Goal: Transaction & Acquisition: Purchase product/service

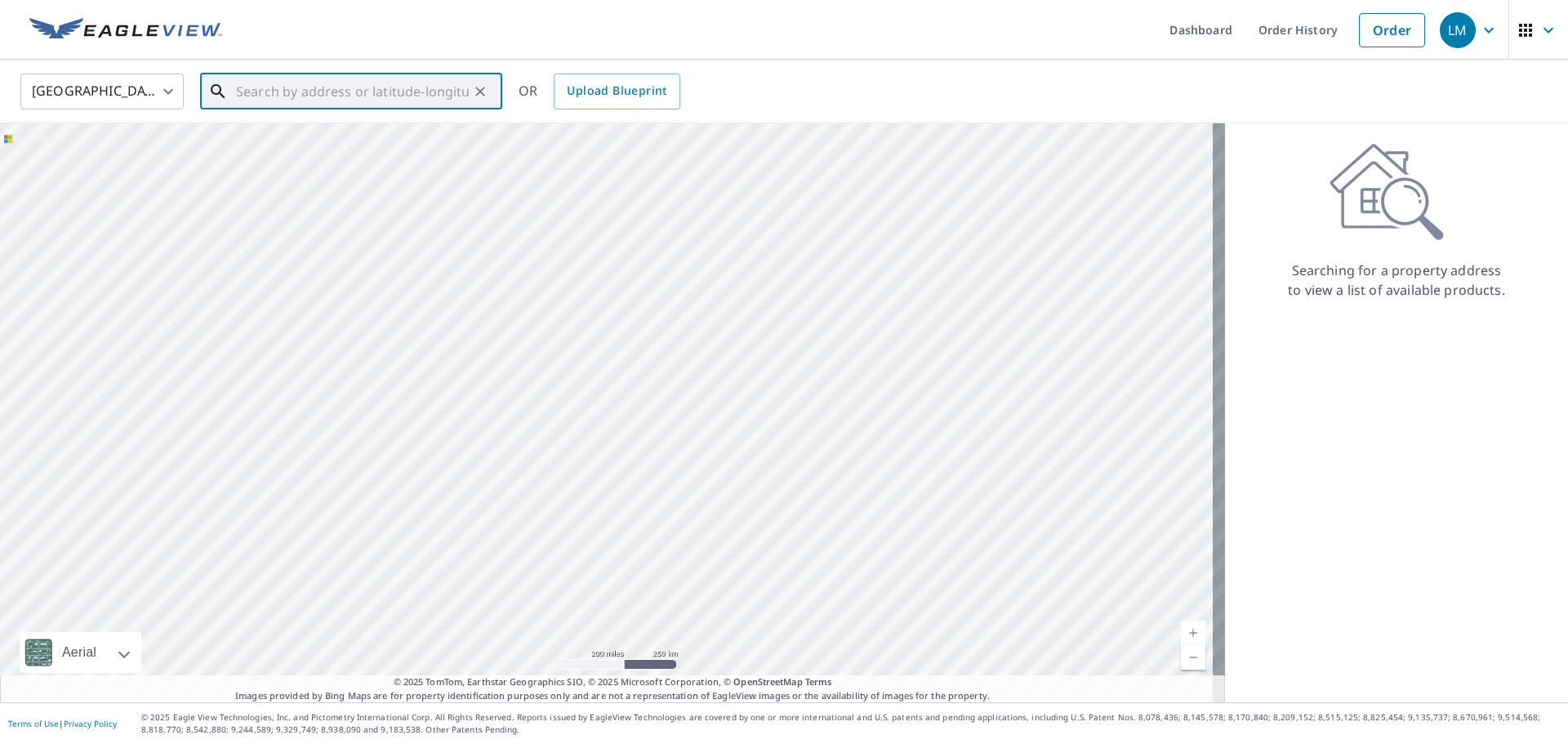
click at [271, 94] on input "text" at bounding box center [353, 91] width 233 height 46
paste input "[STREET_ADDRESS]"
click at [357, 147] on span "[STREET_ADDRESS]" at bounding box center [361, 138] width 257 height 20
type input "[STREET_ADDRESS]"
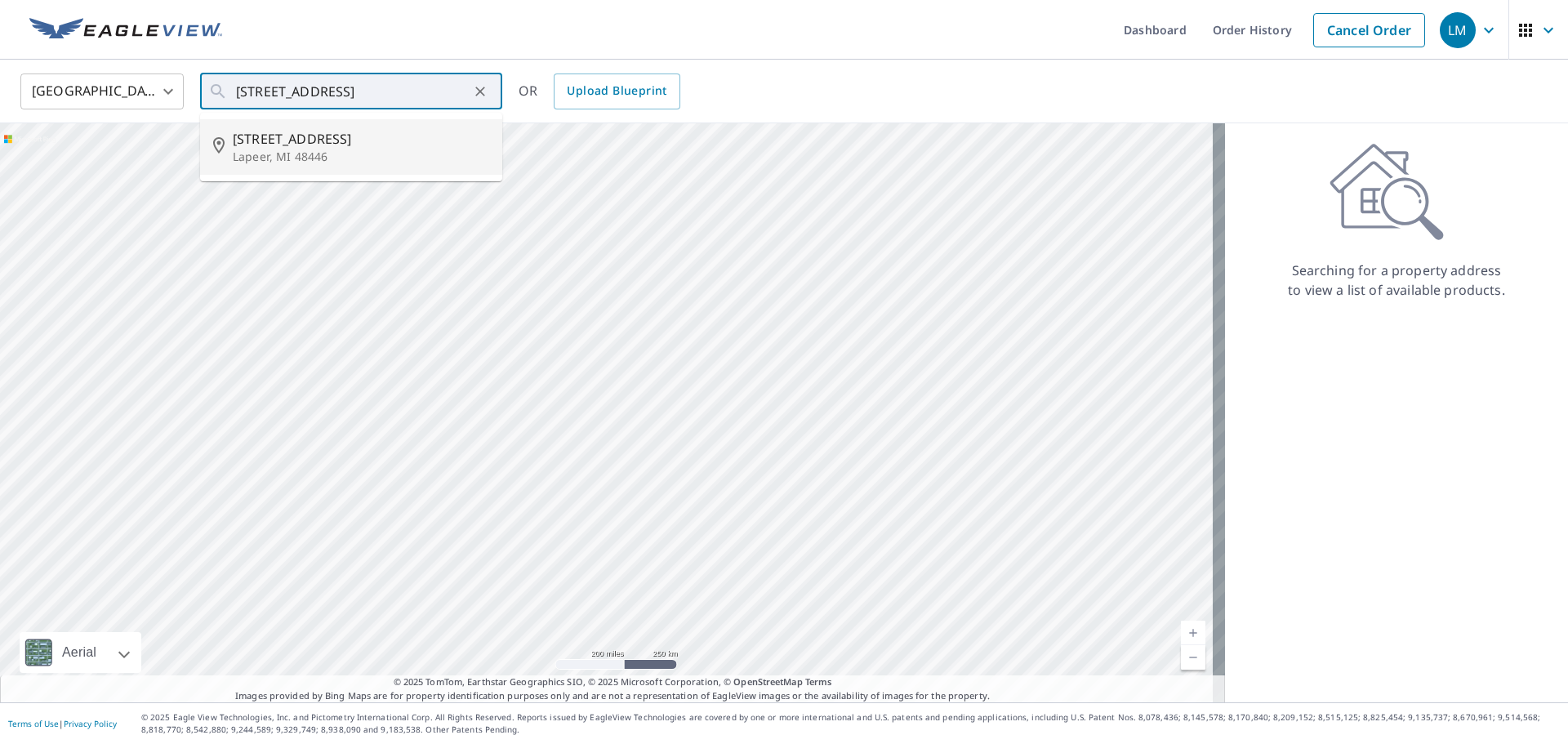
scroll to position [0, 0]
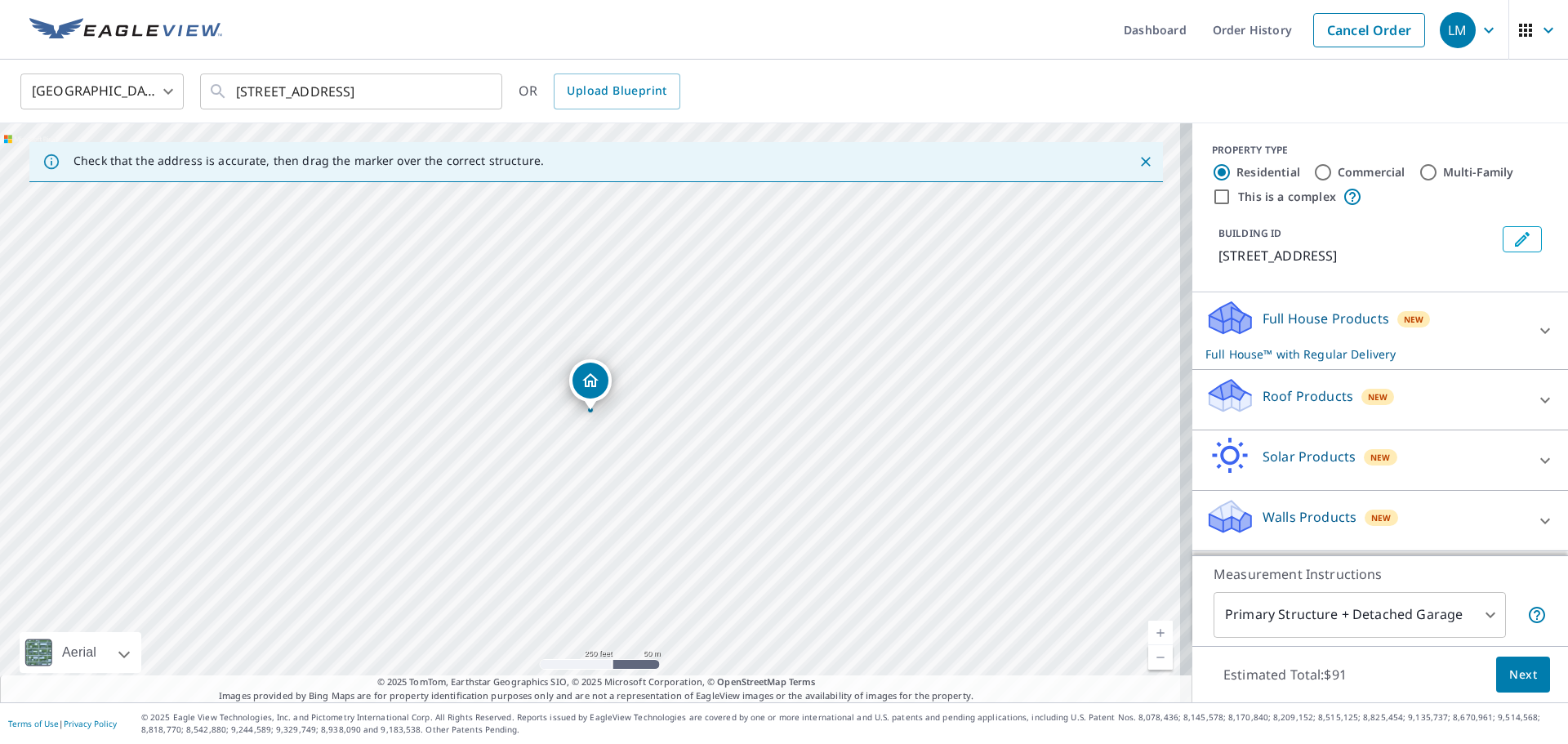
click at [1325, 397] on p "Roof Products" at bounding box center [1308, 396] width 90 height 20
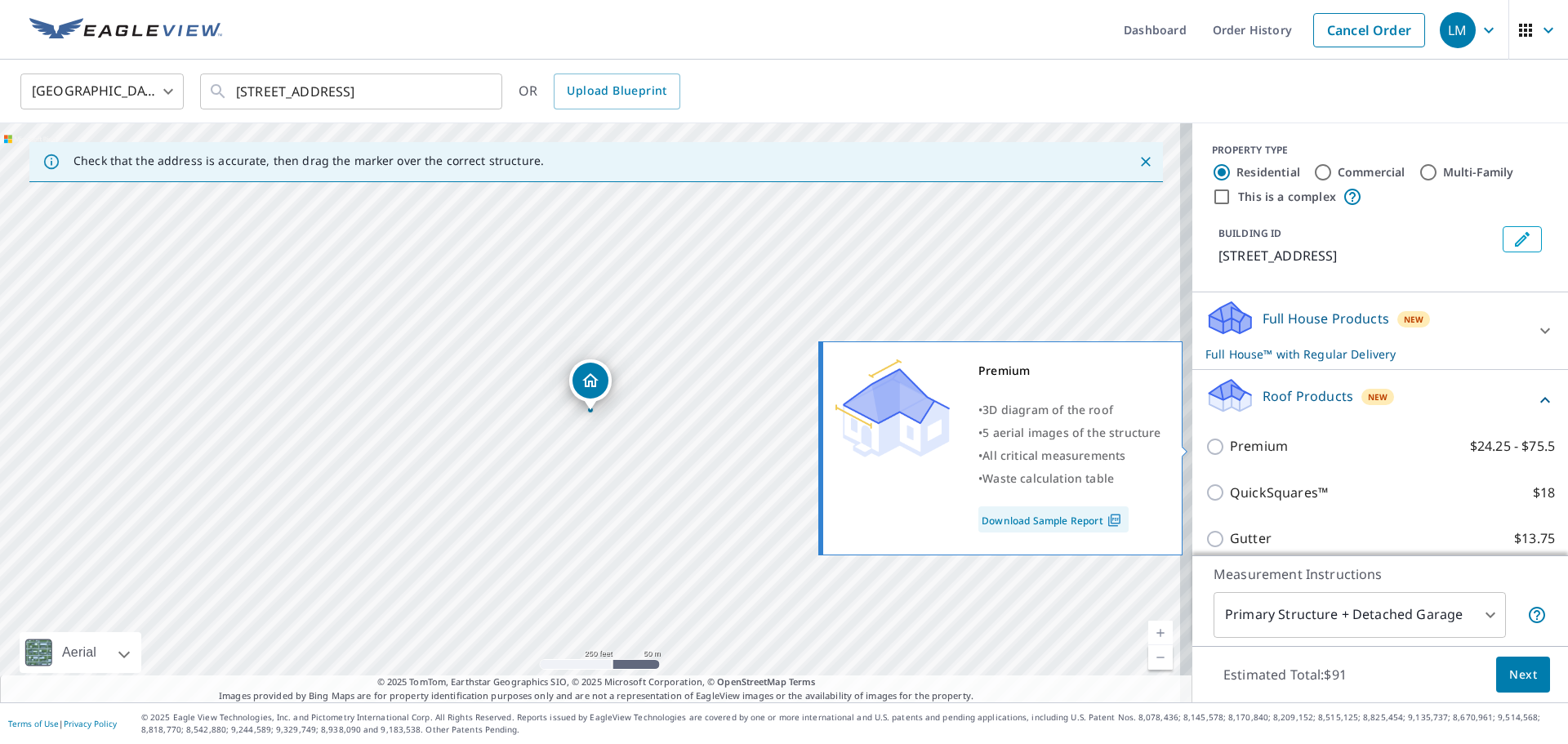
click at [1205, 450] on input "Premium $24.25 - $75.5" at bounding box center [1217, 447] width 24 height 20
checkbox input "true"
checkbox input "false"
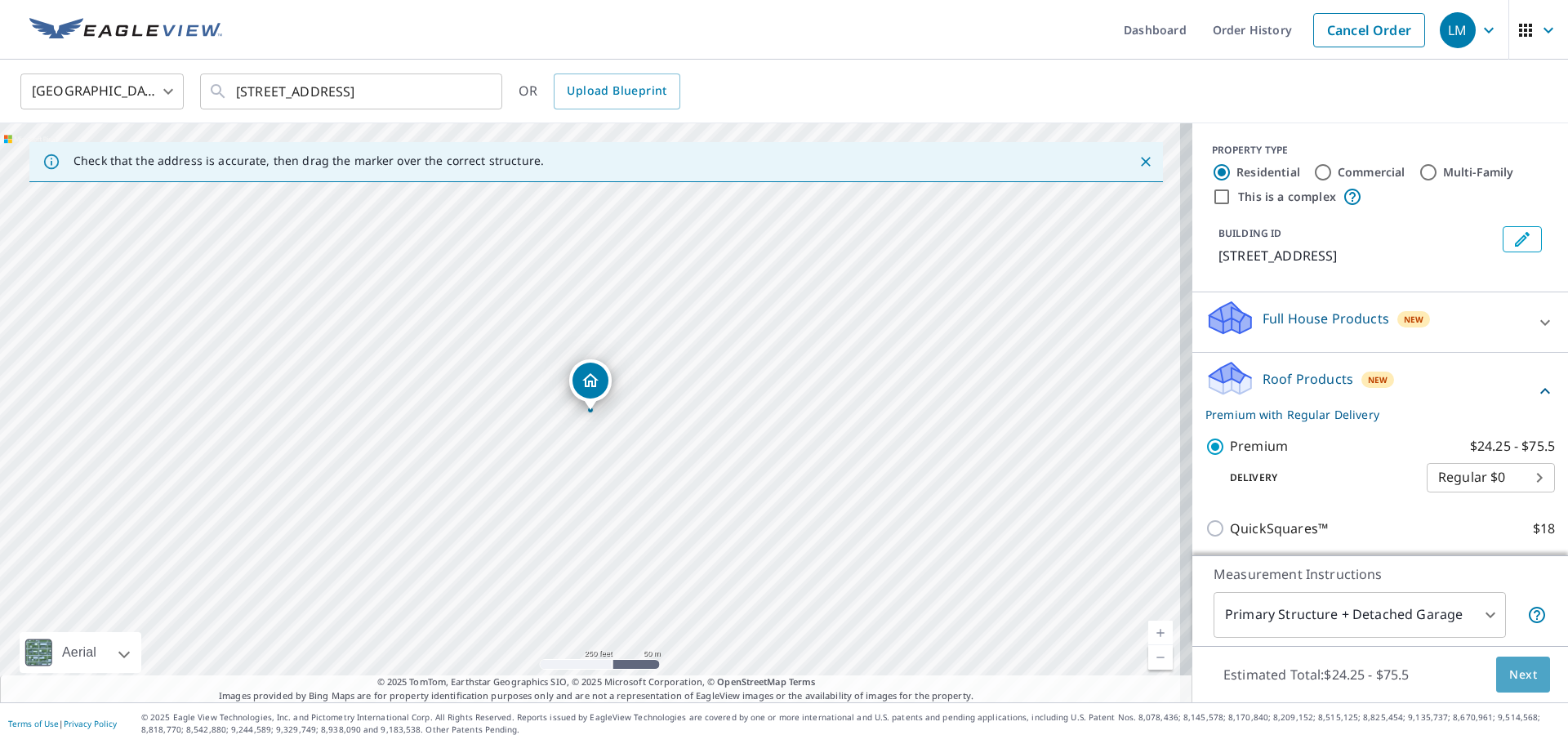
click at [1520, 676] on span "Next" at bounding box center [1524, 675] width 28 height 21
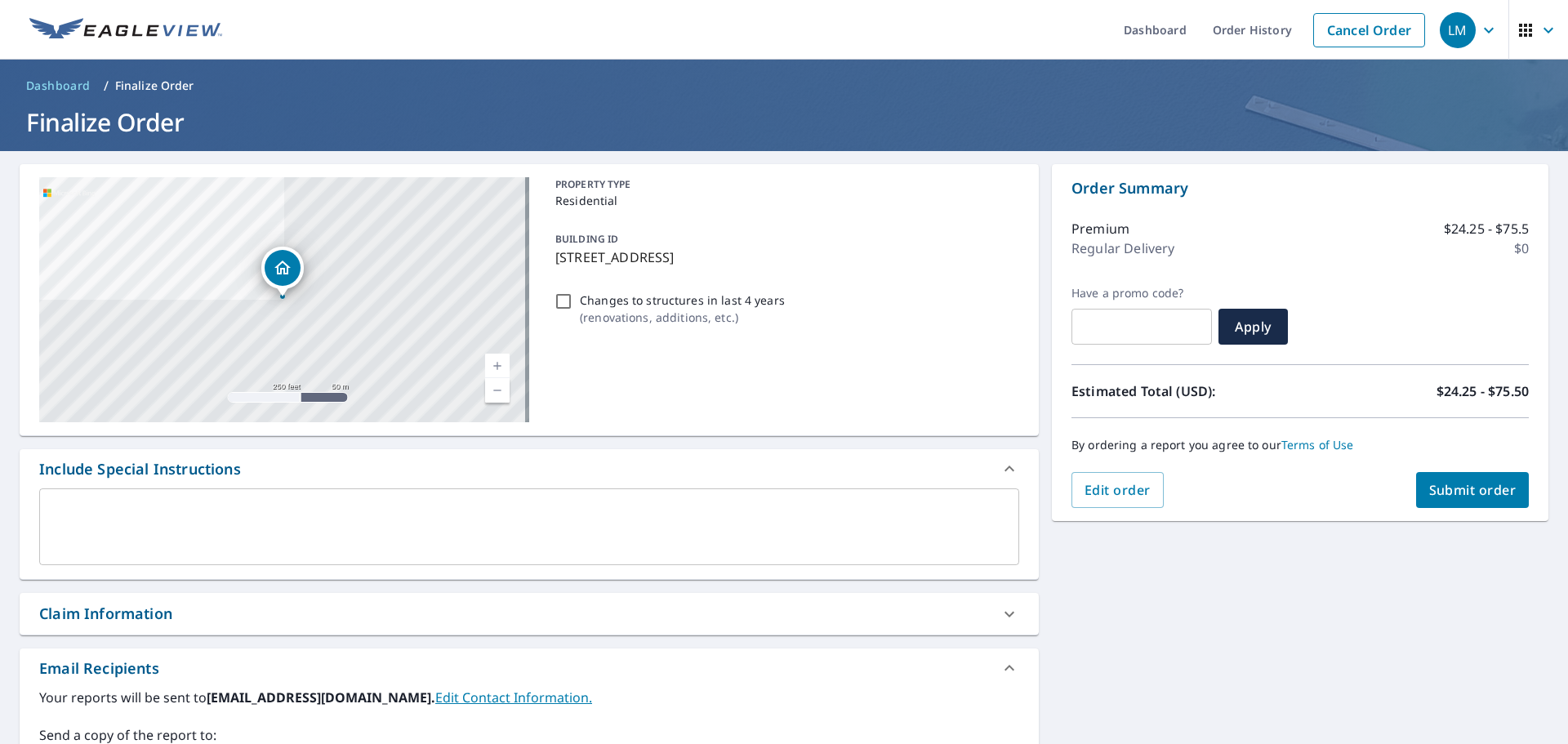
click at [1494, 491] on span "Submit order" at bounding box center [1472, 490] width 87 height 18
checkbox input "true"
